Goal: Information Seeking & Learning: Learn about a topic

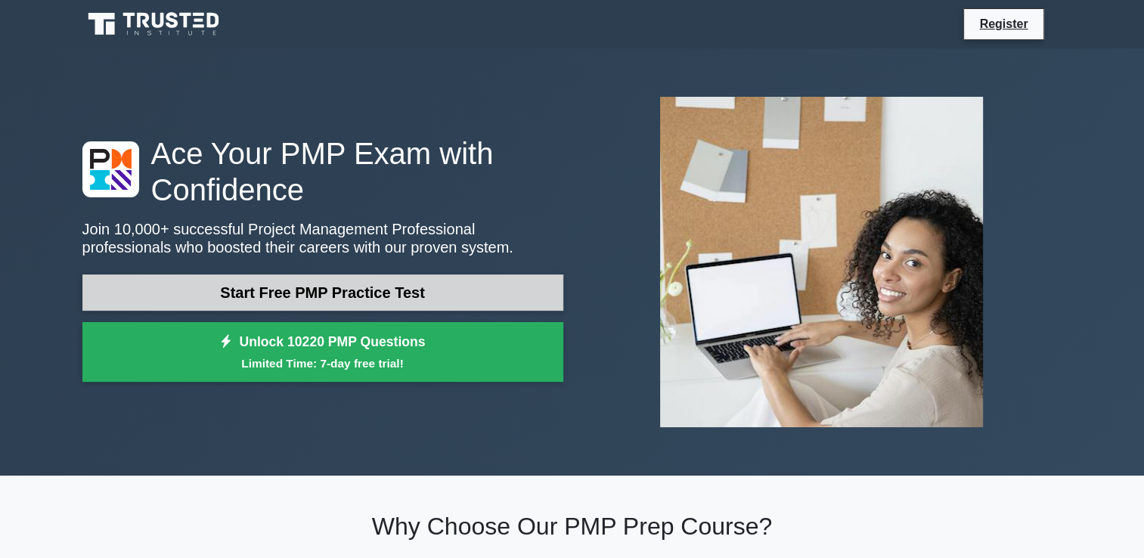
drag, startPoint x: 0, startPoint y: 0, endPoint x: 415, endPoint y: 293, distance: 508.0
click at [415, 293] on link "Start Free PMP Practice Test" at bounding box center [322, 293] width 481 height 36
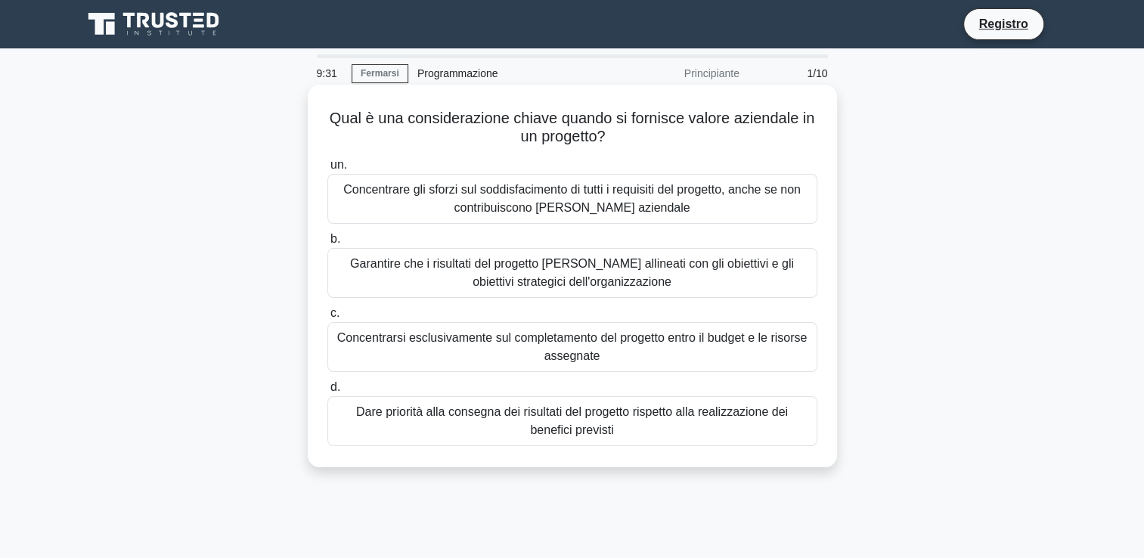
click at [753, 289] on div "Garantire che i risultati del progetto siano allineati con gli obiettivi e gli …" at bounding box center [573, 273] width 490 height 50
click at [328, 244] on input "b. Garantire che i risultati del progetto siano allineati con gli obiettivi e g…" at bounding box center [328, 239] width 0 height 10
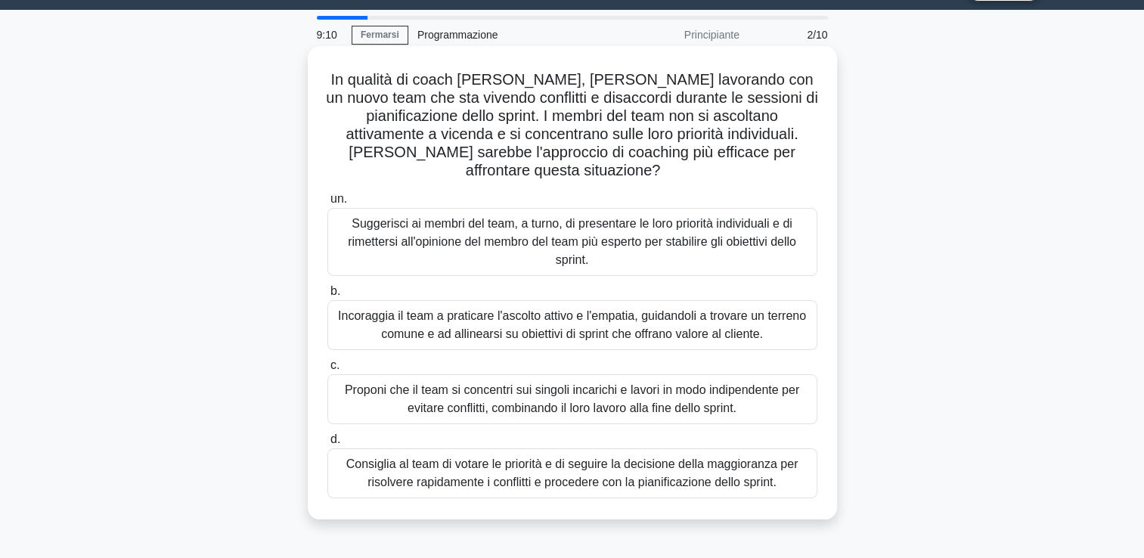
scroll to position [39, 0]
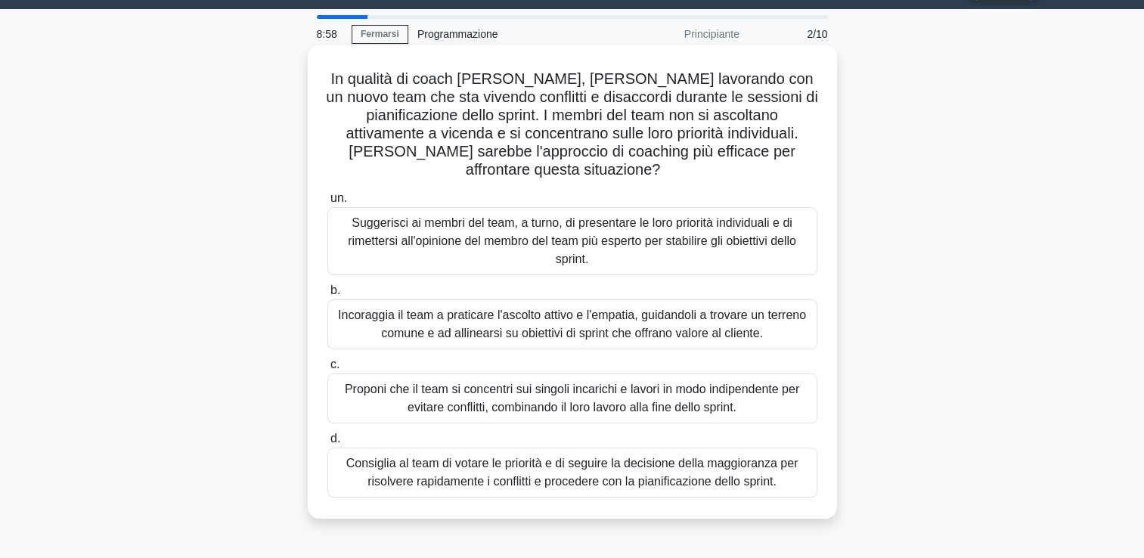
click at [490, 309] on div "Incoraggia il team a praticare l'ascolto attivo e l'empatia, guidandoli a trova…" at bounding box center [573, 325] width 490 height 50
click at [328, 296] on input "b. Incoraggia il team a praticare l'ascolto attivo e l'empatia, guidandoli a tr…" at bounding box center [328, 291] width 0 height 10
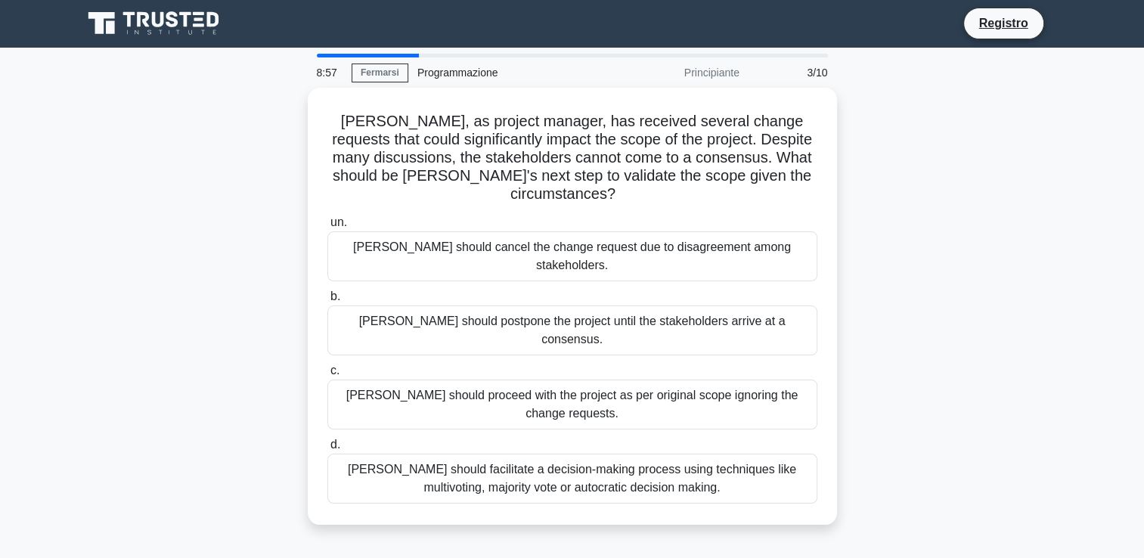
scroll to position [0, 0]
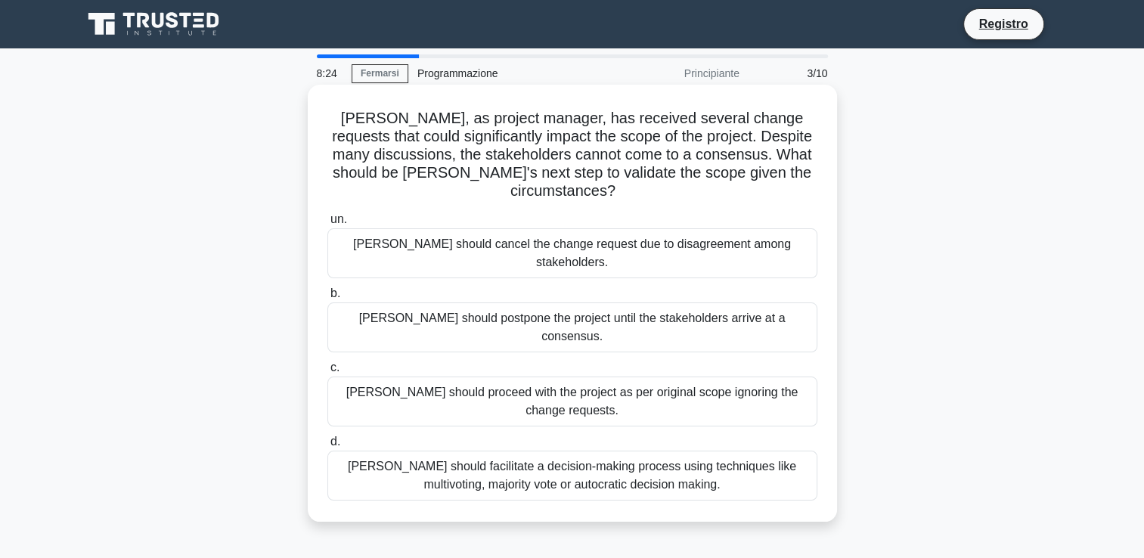
click at [514, 377] on div "John should proceed with the project as per original scope ignoring the change …" at bounding box center [573, 402] width 490 height 50
click at [328, 363] on input "c. John should proceed with the project as per original scope ignoring the chan…" at bounding box center [328, 368] width 0 height 10
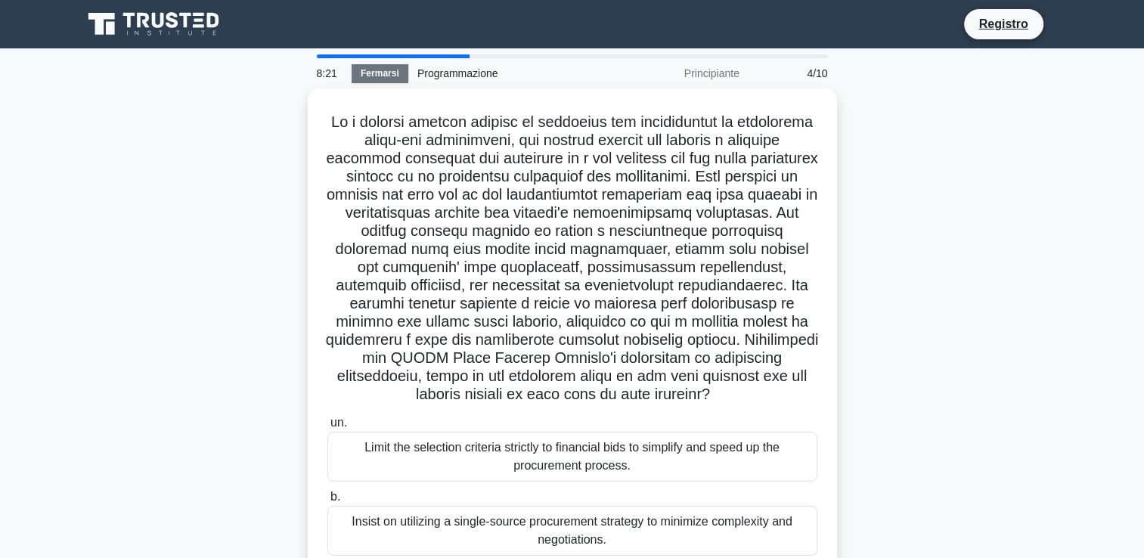
click at [382, 76] on link "Fermarsi" at bounding box center [380, 73] width 57 height 19
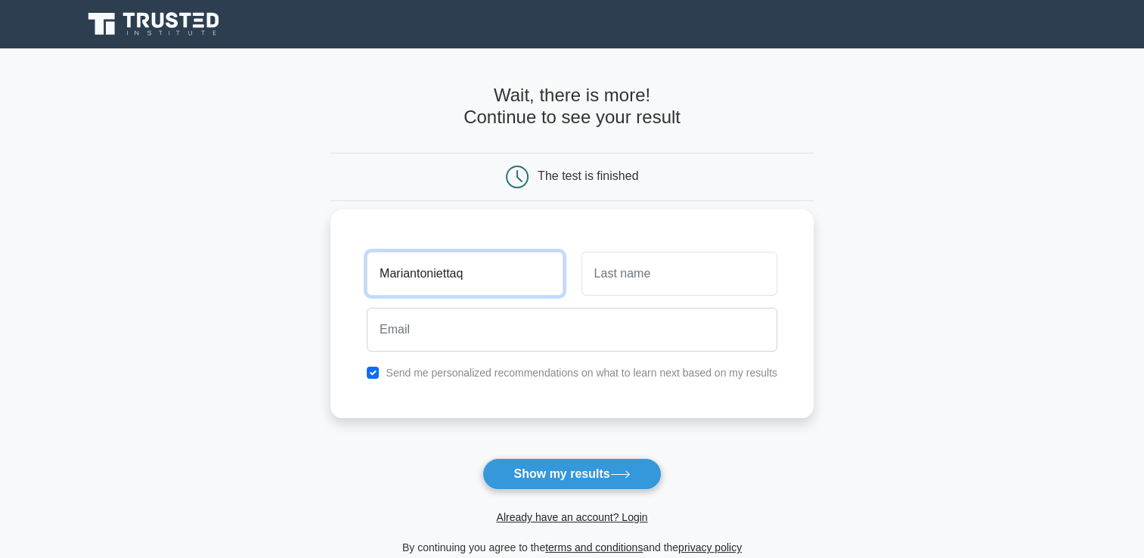
click at [505, 290] on input "Mariantoniettaq" at bounding box center [465, 274] width 196 height 44
type input "Mariantonietta"
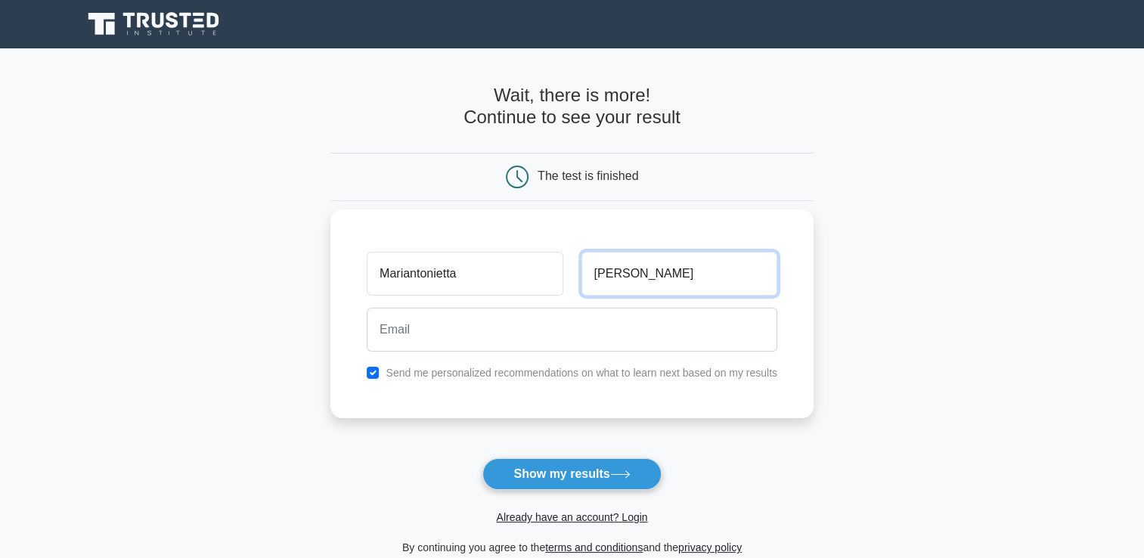
type input "Vuocolo"
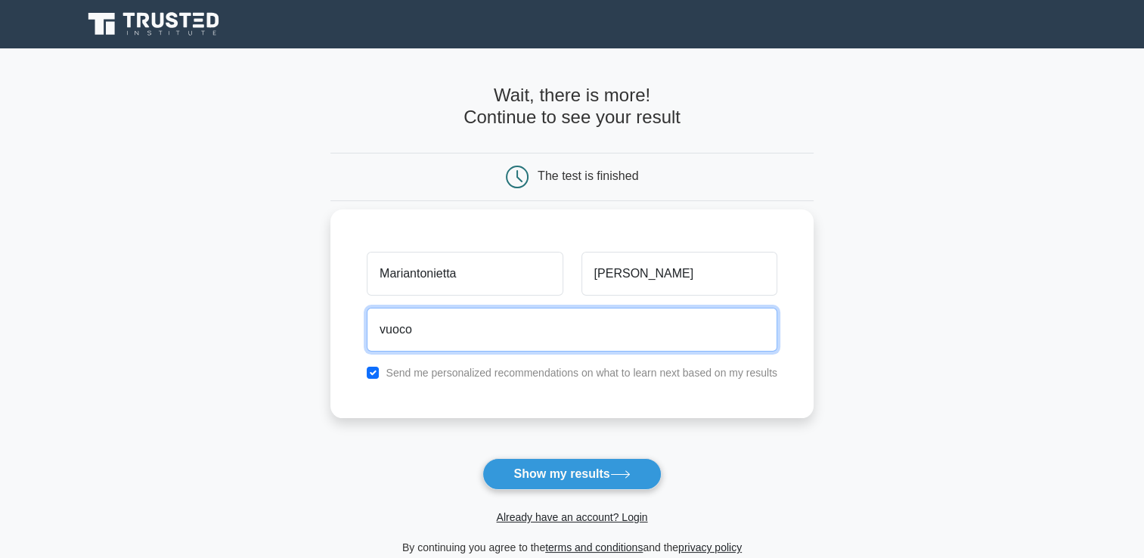
type input "VUOCOLOMARIANTONIETTA@GMAIL.COM"
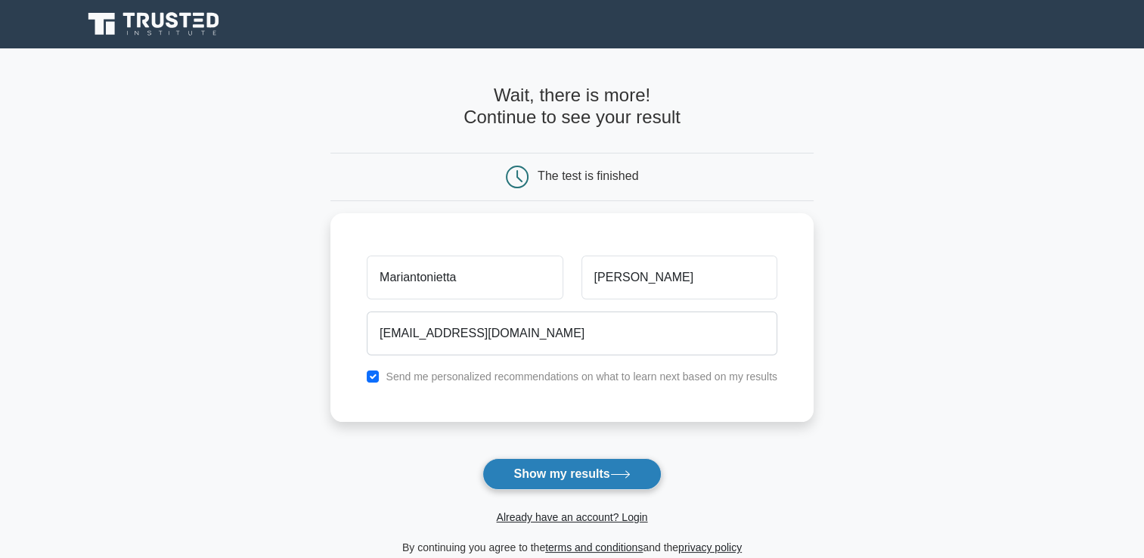
click at [545, 483] on button "Show my results" at bounding box center [572, 474] width 178 height 32
